Goal: Information Seeking & Learning: Learn about a topic

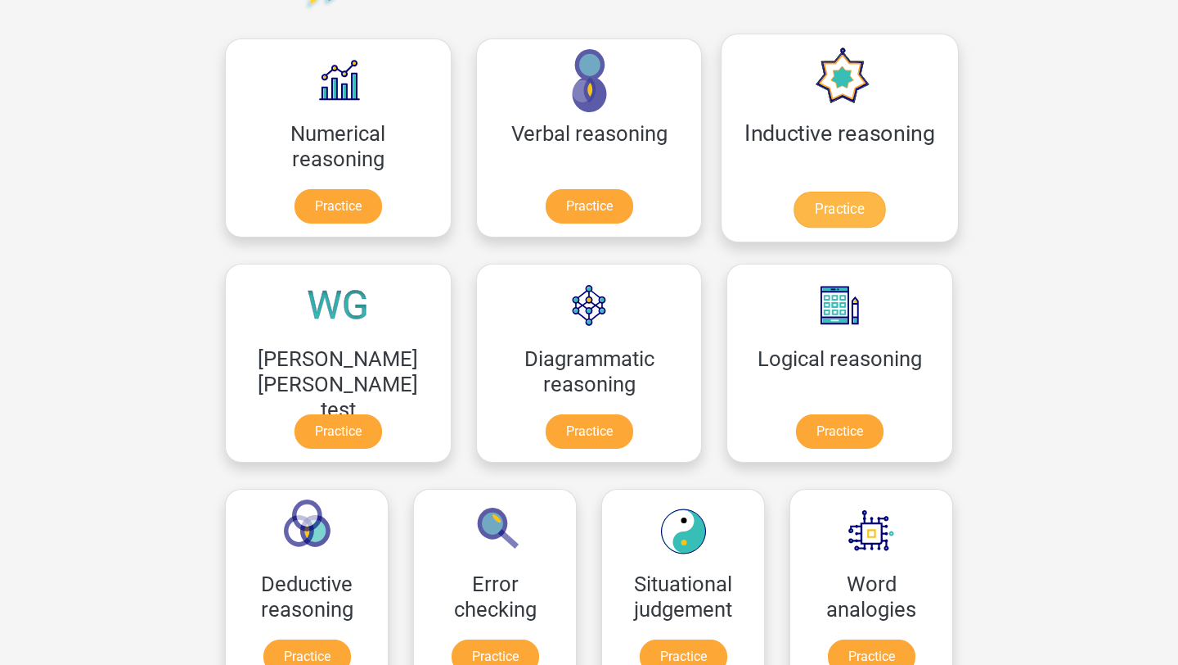
scroll to position [236, 0]
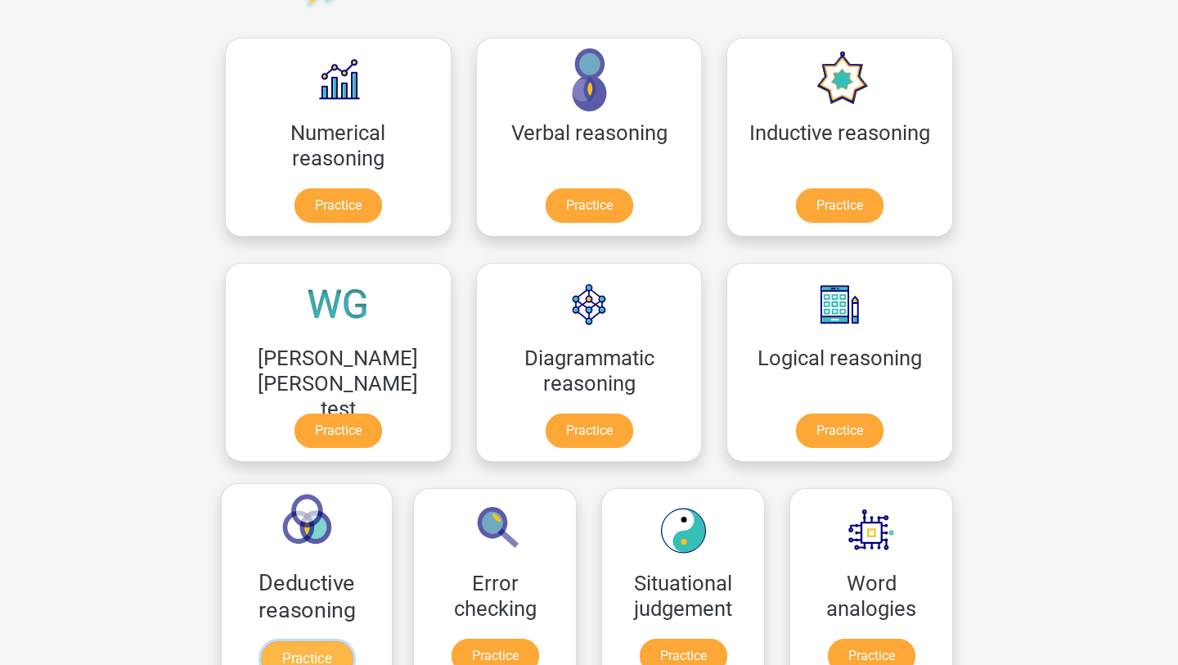
click at [353, 641] on link "Practice" at bounding box center [307, 659] width 92 height 36
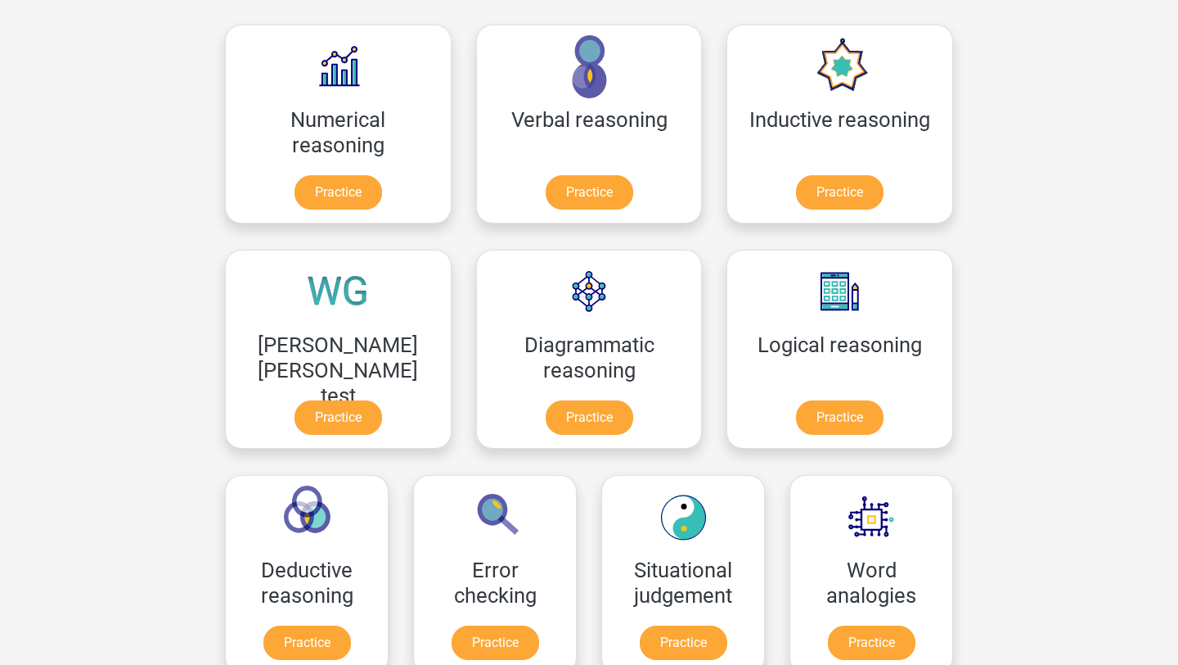
scroll to position [247, 0]
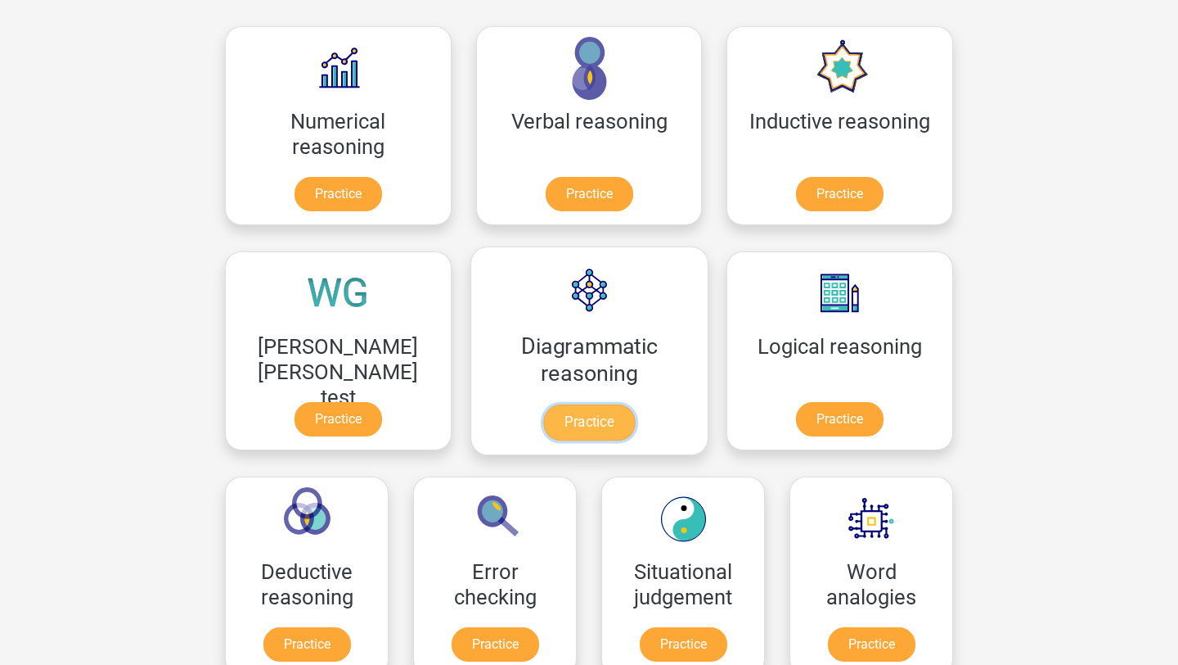
click at [543, 417] on link "Practice" at bounding box center [589, 422] width 92 height 36
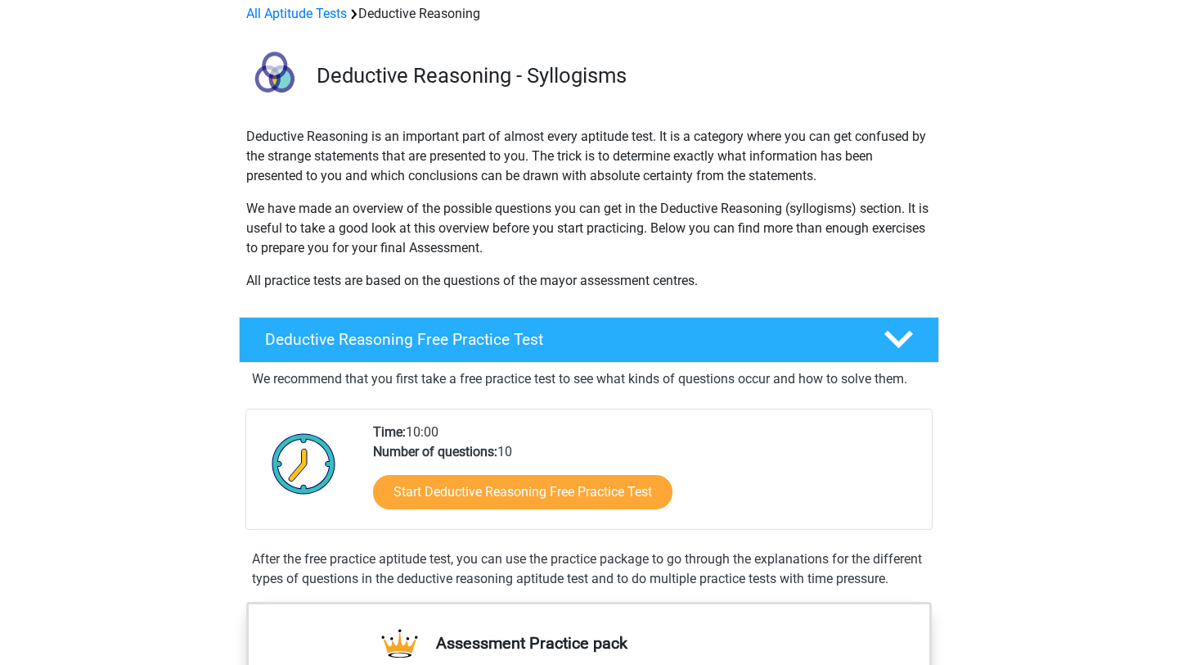
scroll to position [80, 0]
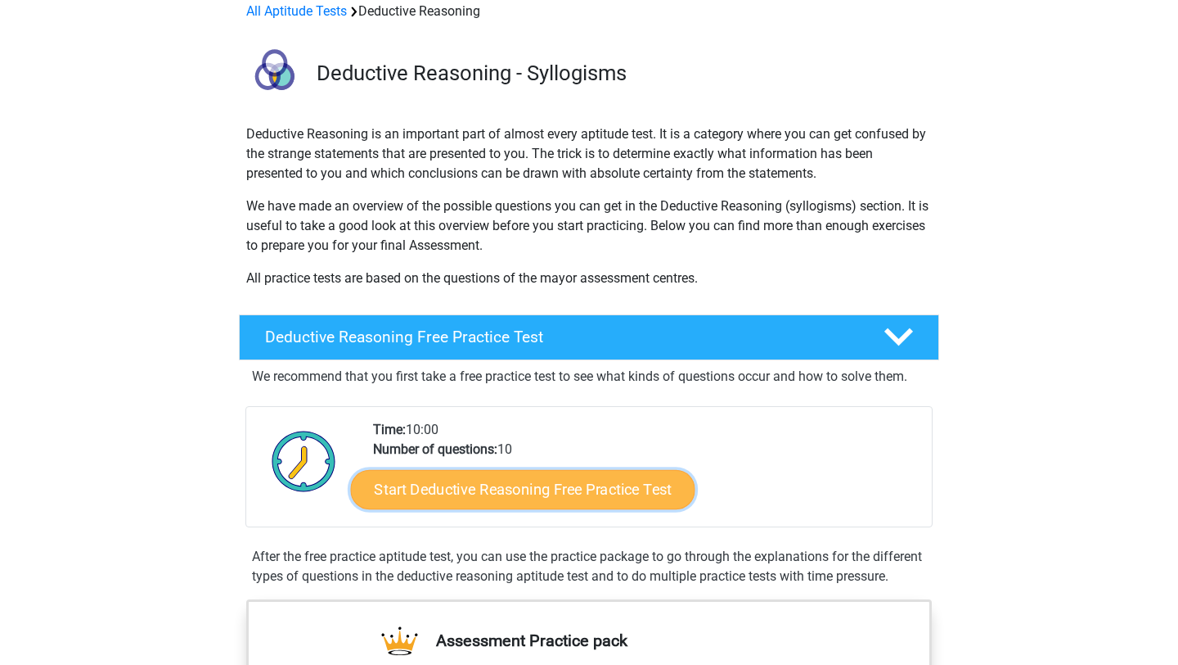
click at [660, 481] on link "Start Deductive Reasoning Free Practice Test" at bounding box center [523, 488] width 345 height 39
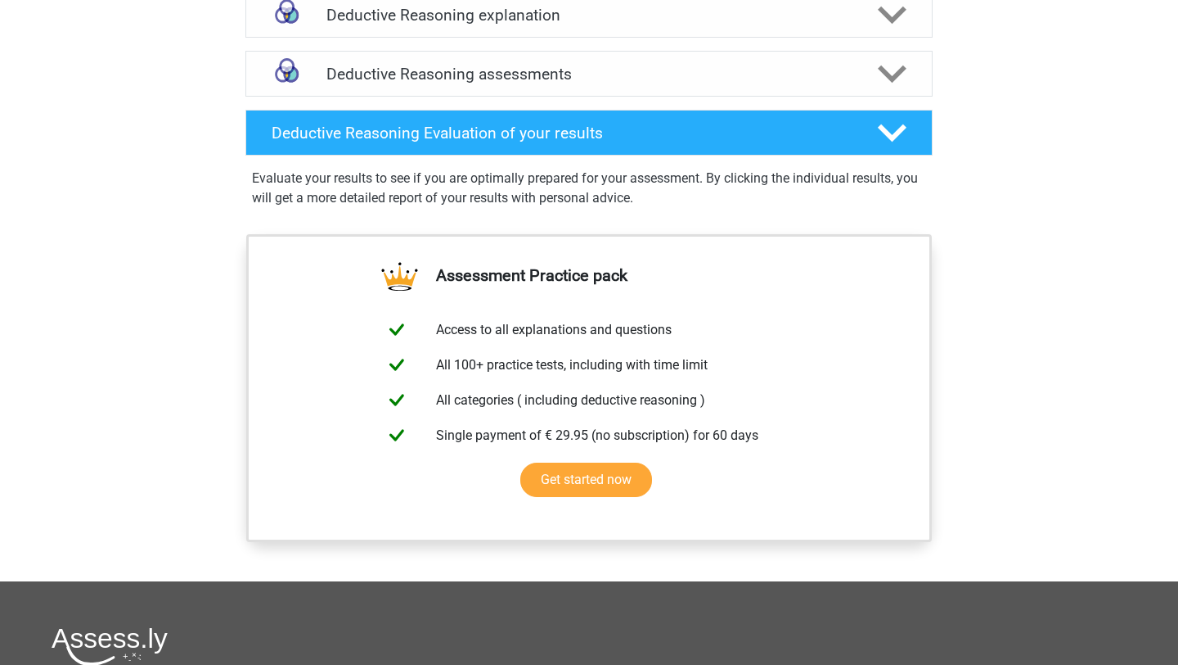
scroll to position [1085, 0]
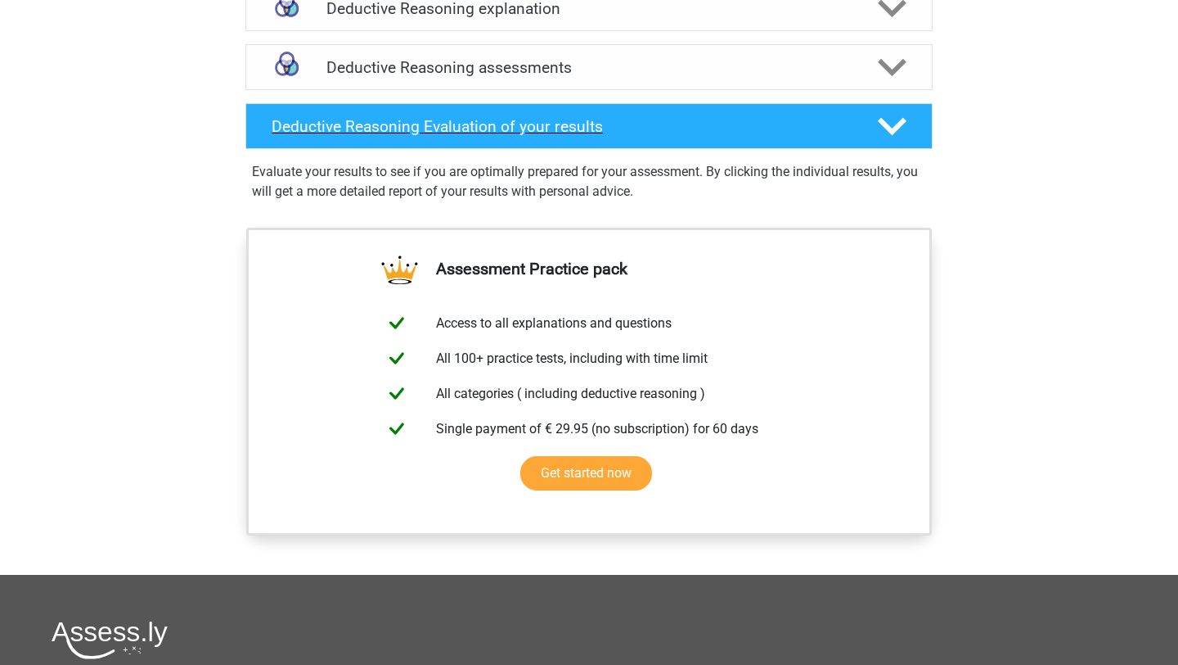
click at [421, 135] on div "Deductive Reasoning Evaluation of your results" at bounding box center [589, 126] width 687 height 46
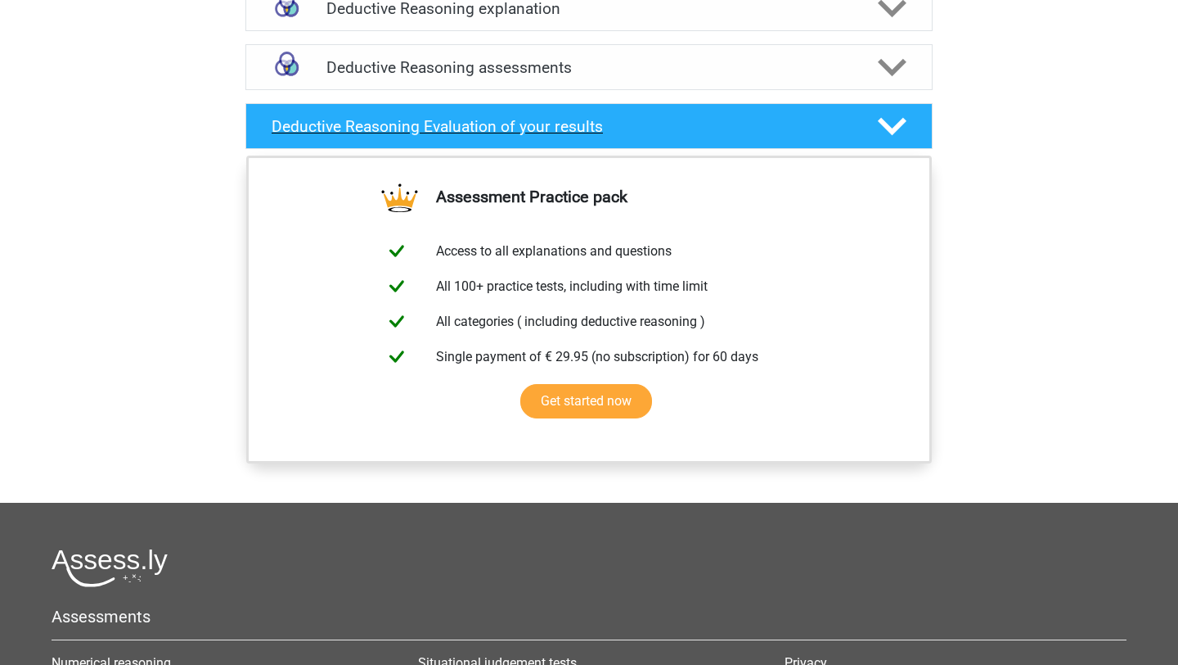
click at [421, 135] on div "Deductive Reasoning Evaluation of your results" at bounding box center [589, 126] width 687 height 46
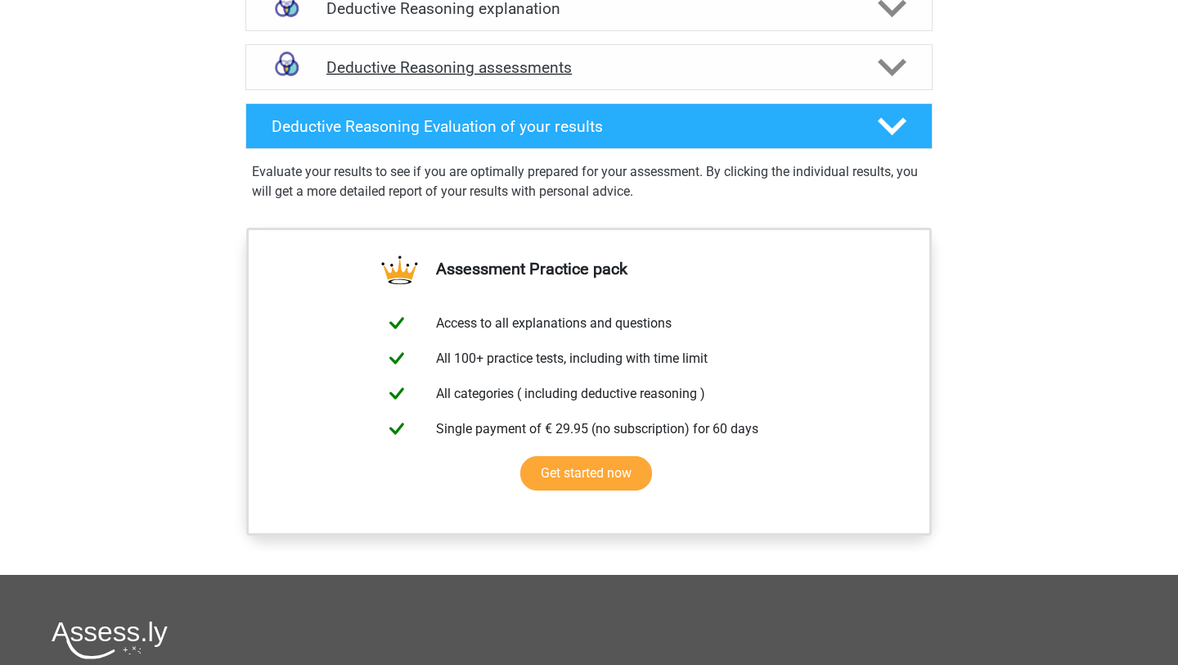
click at [435, 77] on h4 "Deductive Reasoning assessments" at bounding box center [589, 67] width 525 height 19
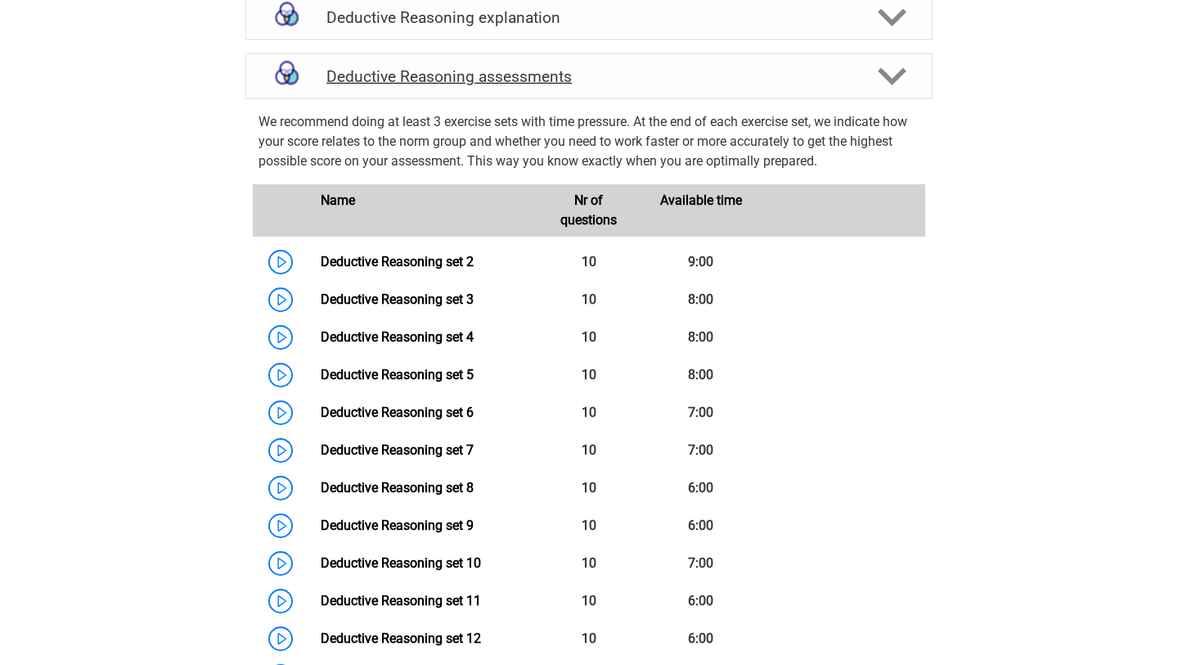
scroll to position [1075, 0]
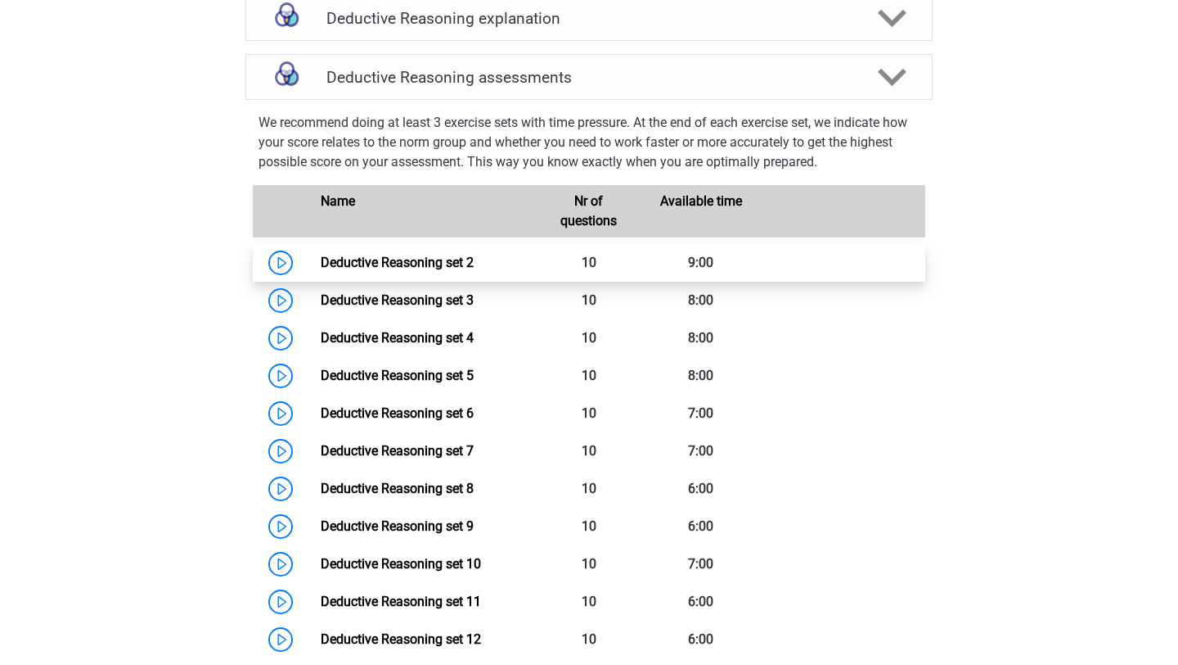
click at [432, 270] on link "Deductive Reasoning set 2" at bounding box center [397, 263] width 153 height 16
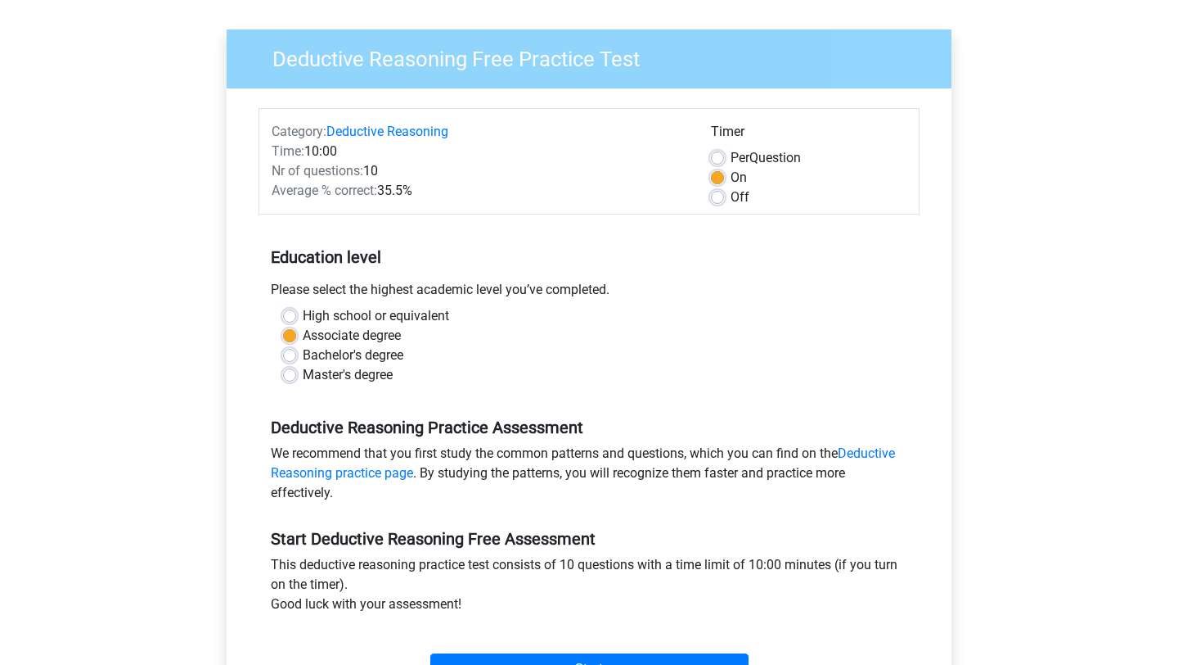
scroll to position [151, 0]
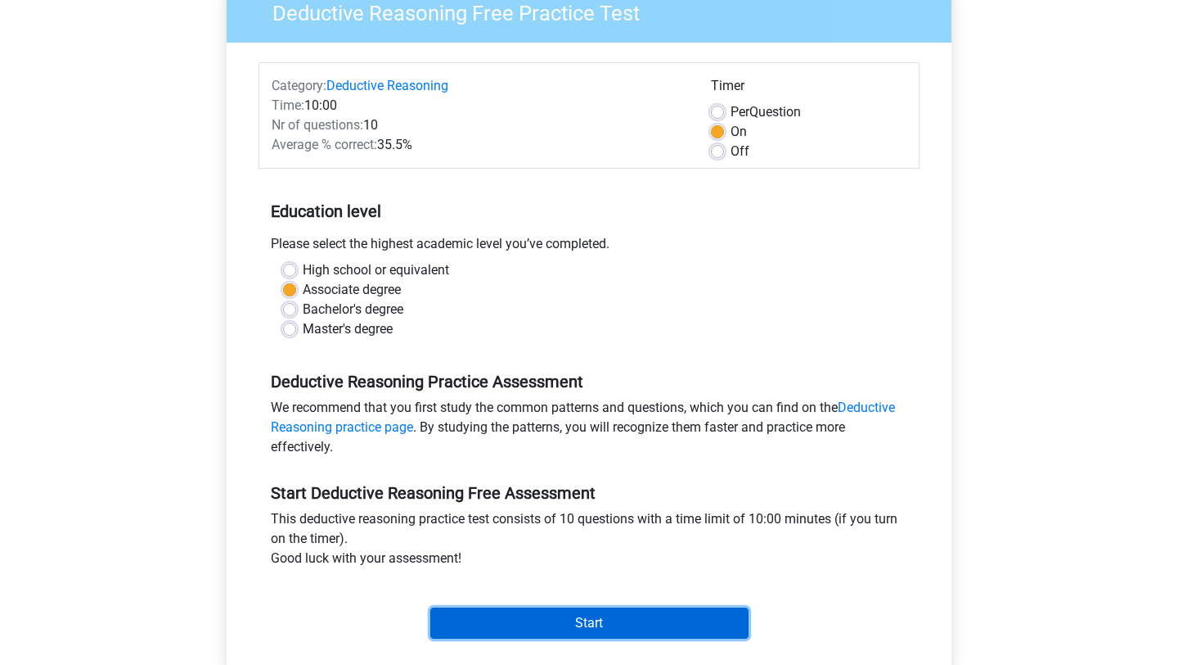
click at [575, 610] on input "Start" at bounding box center [589, 622] width 318 height 31
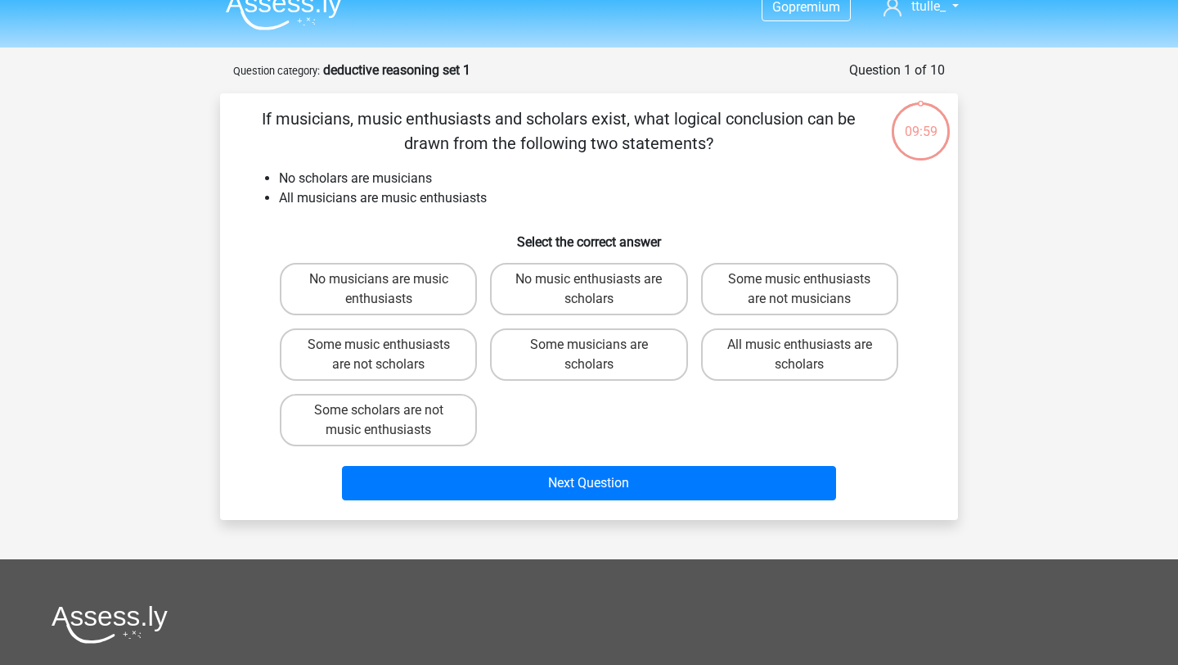
scroll to position [20, 0]
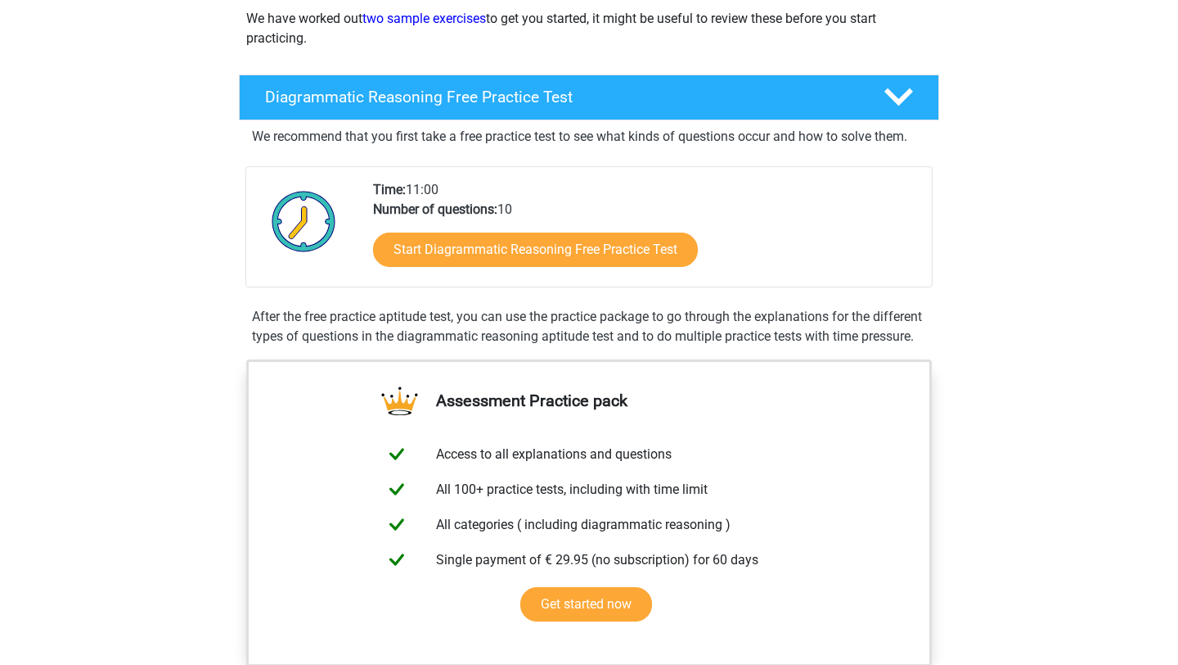
scroll to position [266, 0]
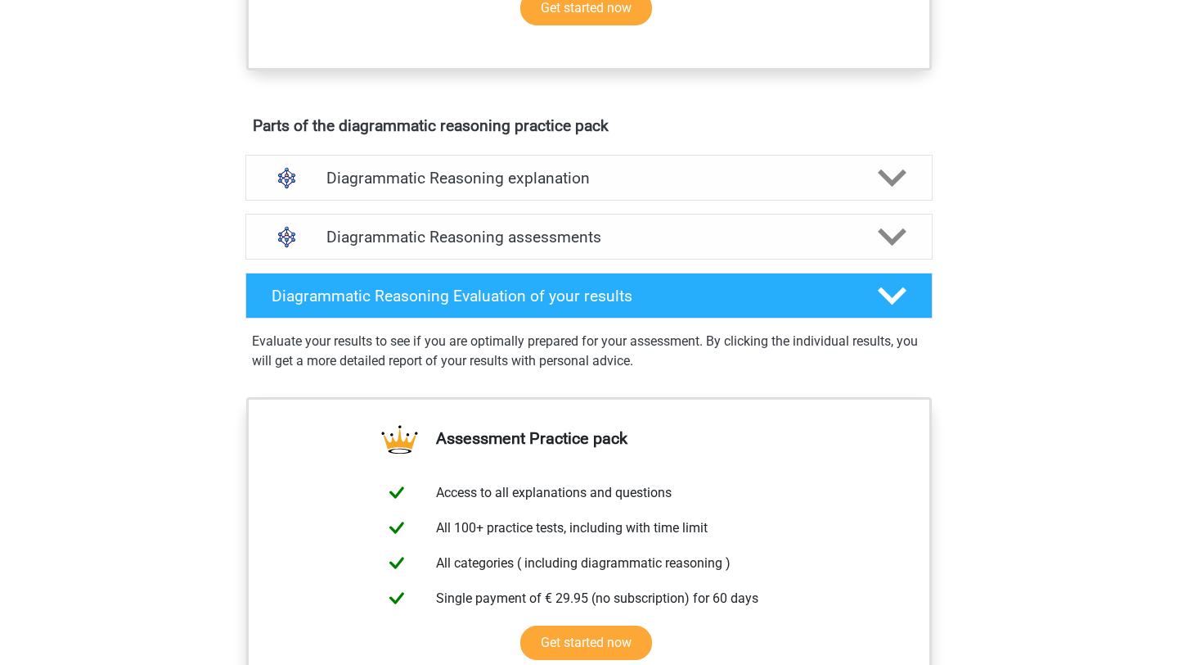
click at [647, 246] on h4 "Diagrammatic Reasoning assessments" at bounding box center [589, 237] width 525 height 19
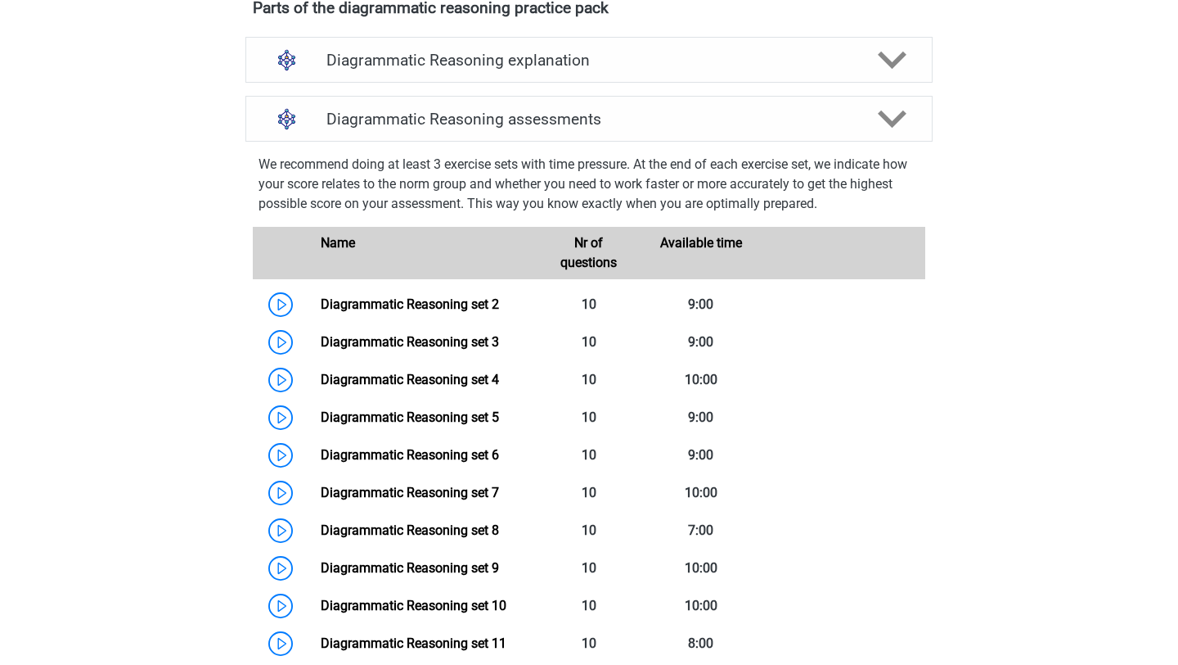
scroll to position [982, 0]
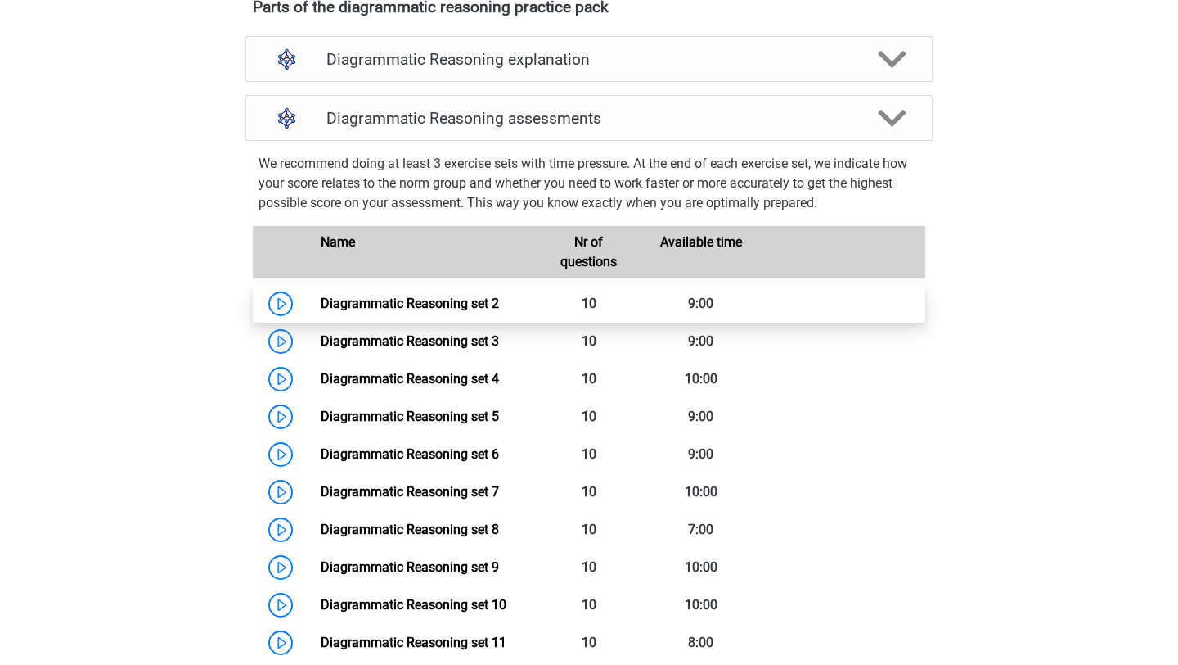
click at [499, 311] on link "Diagrammatic Reasoning set 2" at bounding box center [410, 303] width 178 height 16
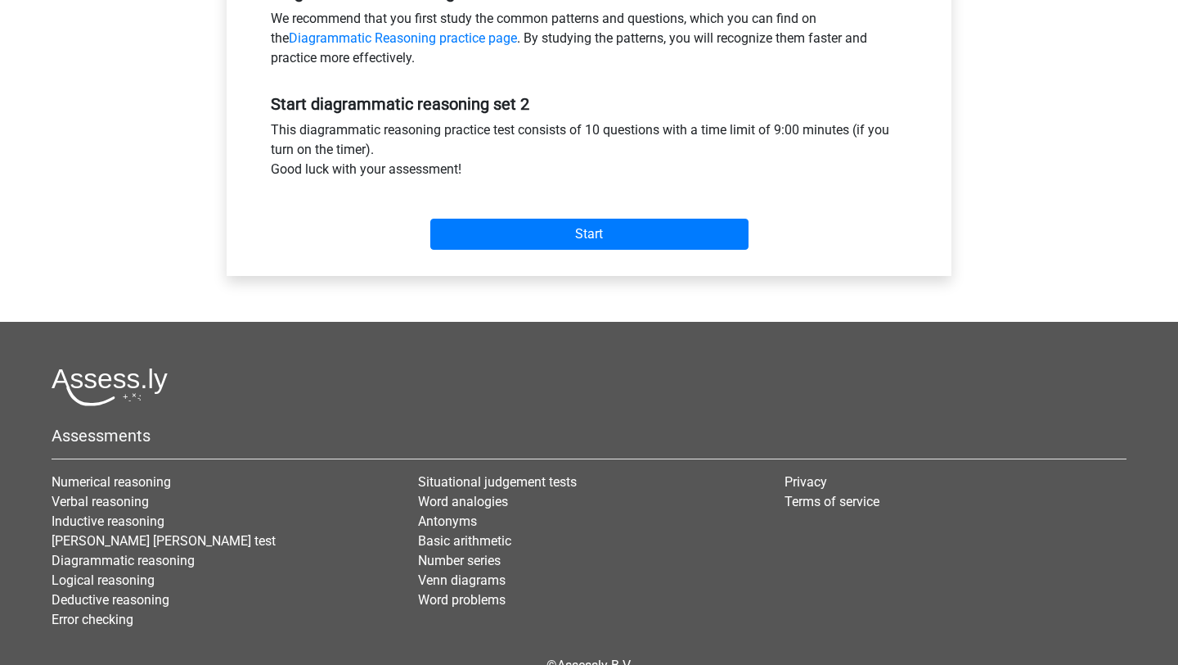
scroll to position [502, 0]
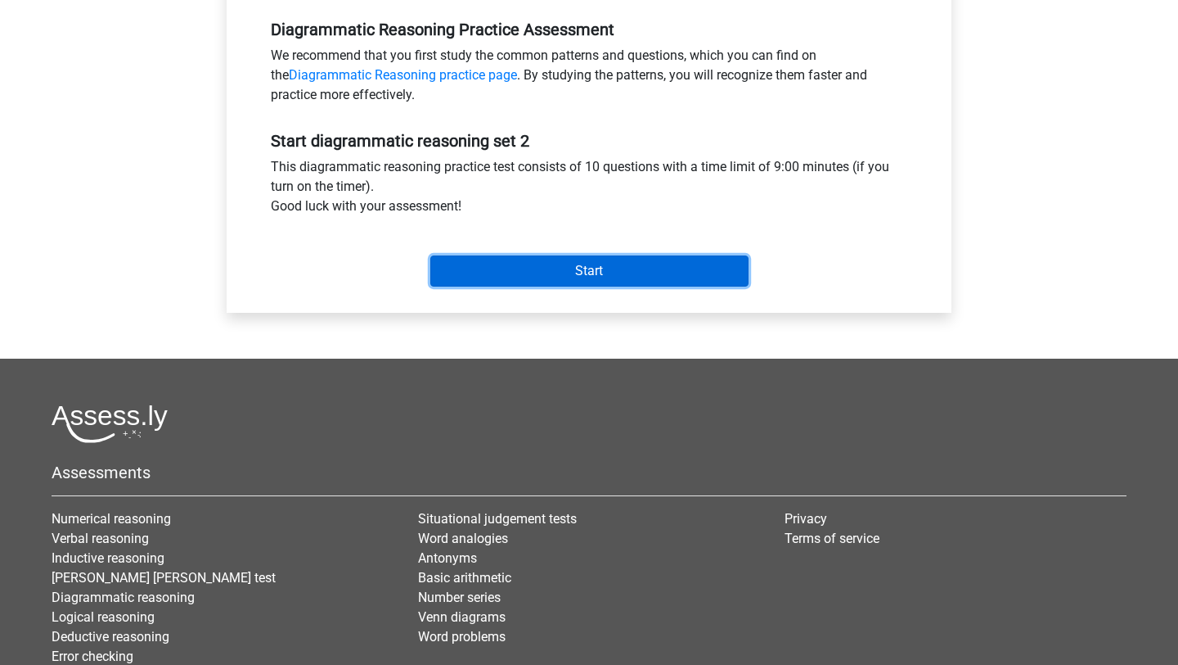
click at [548, 277] on input "Start" at bounding box center [589, 270] width 318 height 31
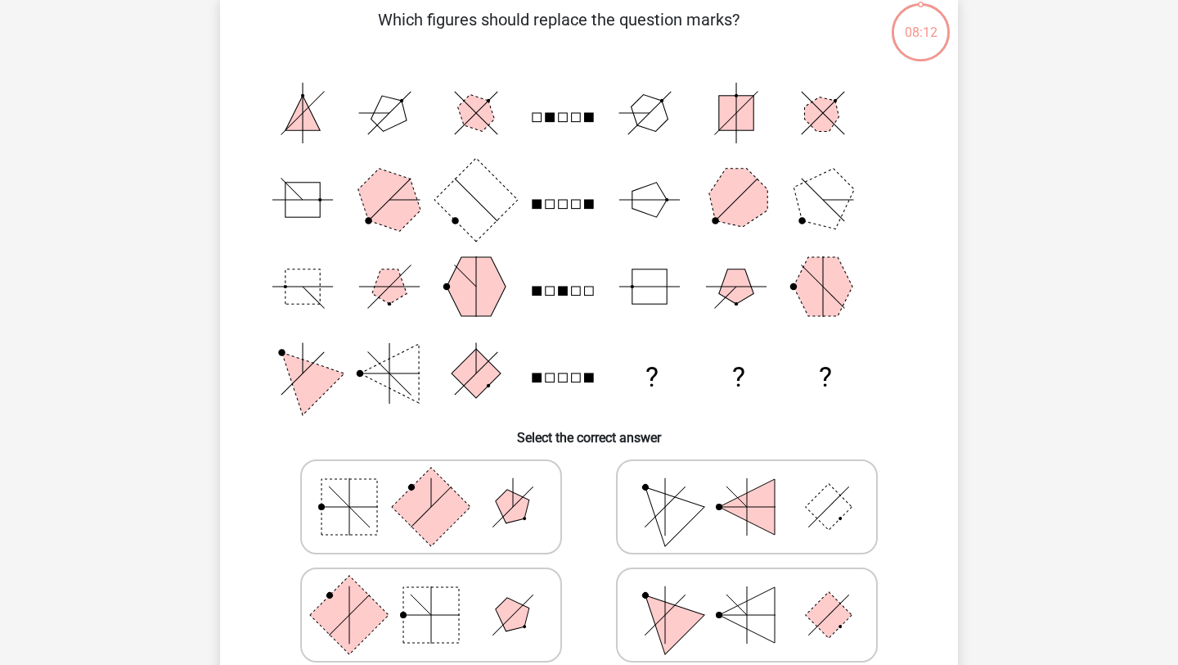
scroll to position [121, 0]
